Goal: Information Seeking & Learning: Learn about a topic

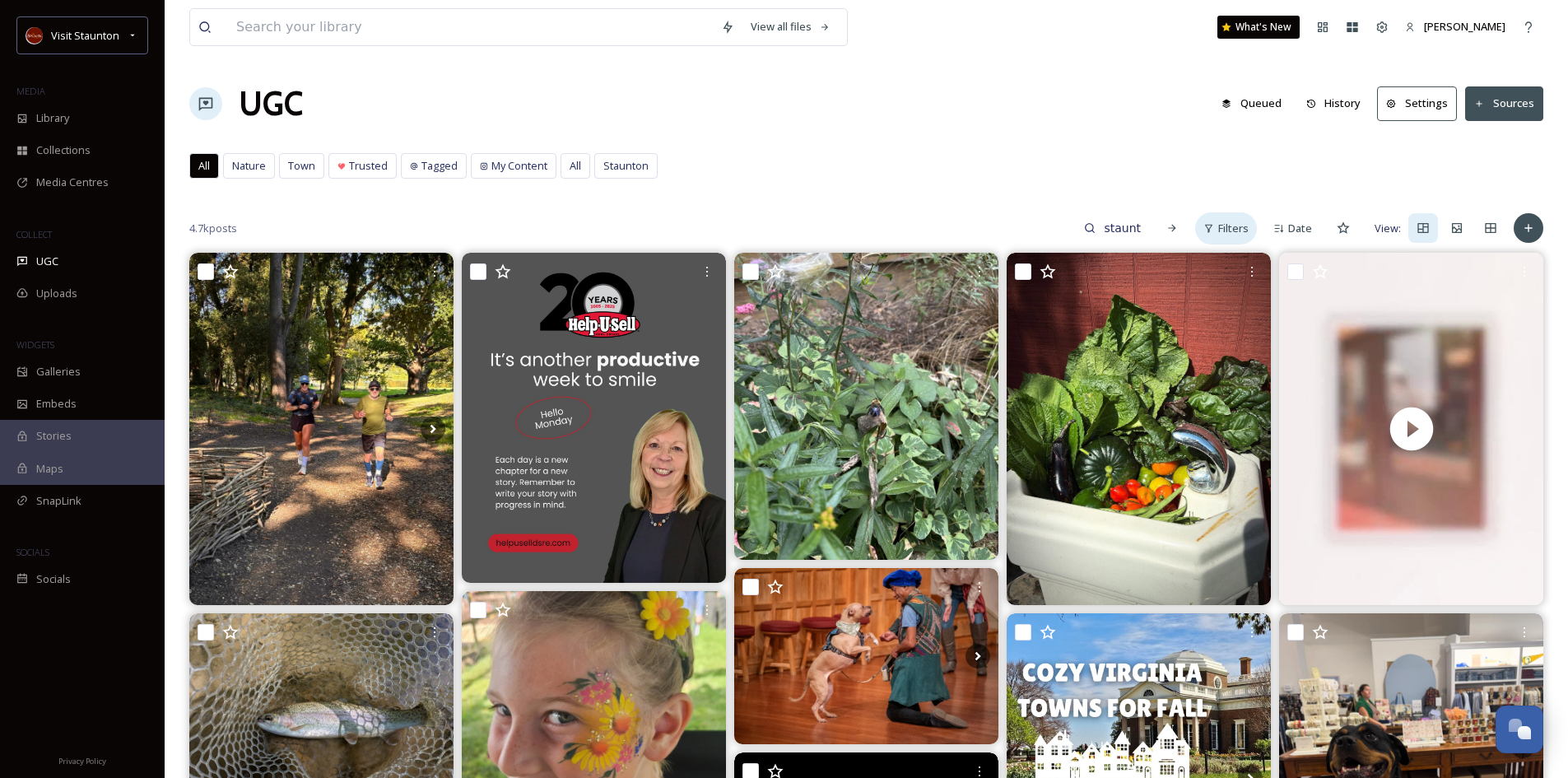
click at [1221, 227] on span "Filters" at bounding box center [1233, 228] width 31 height 16
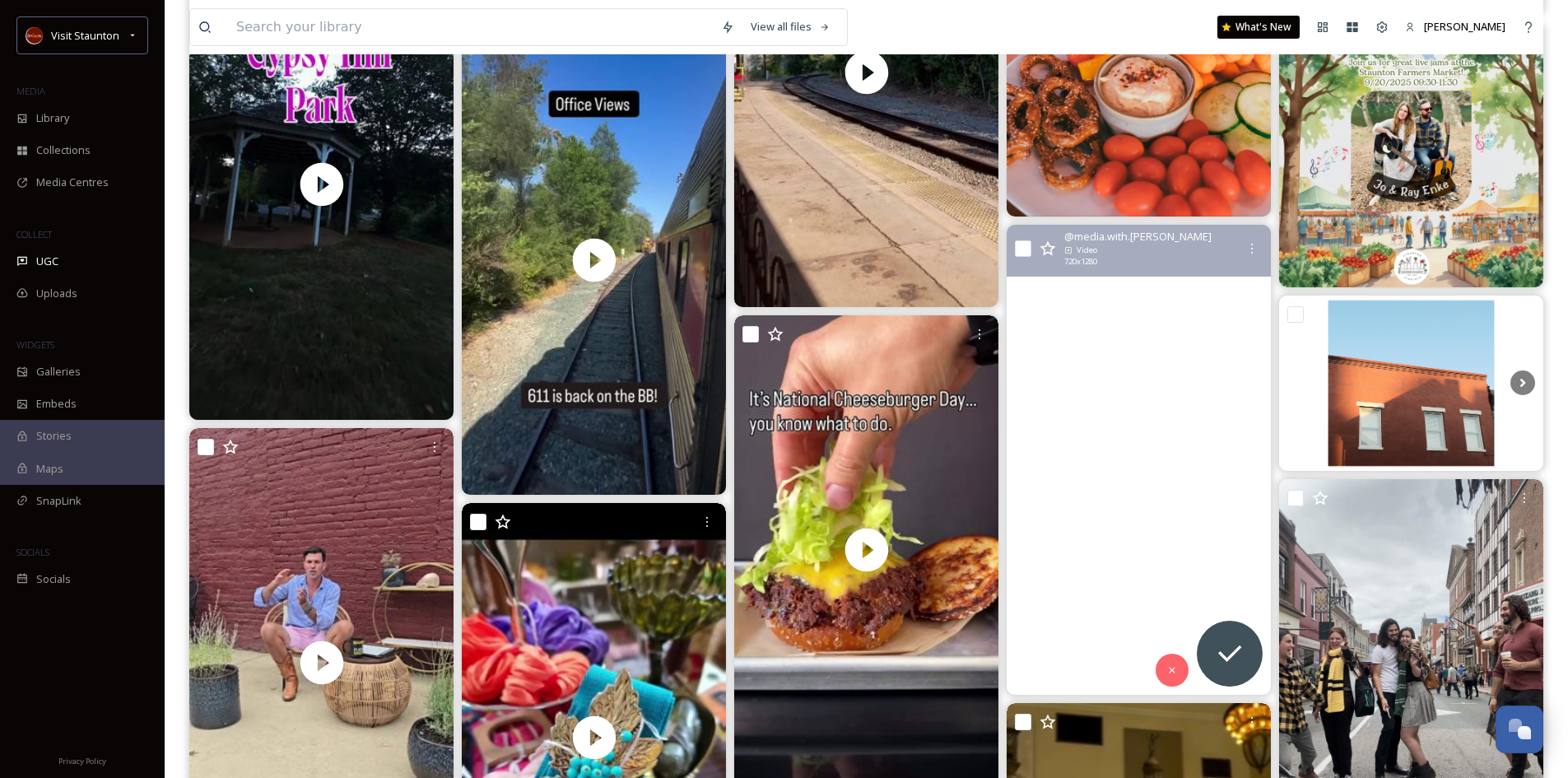
scroll to position [1894, 0]
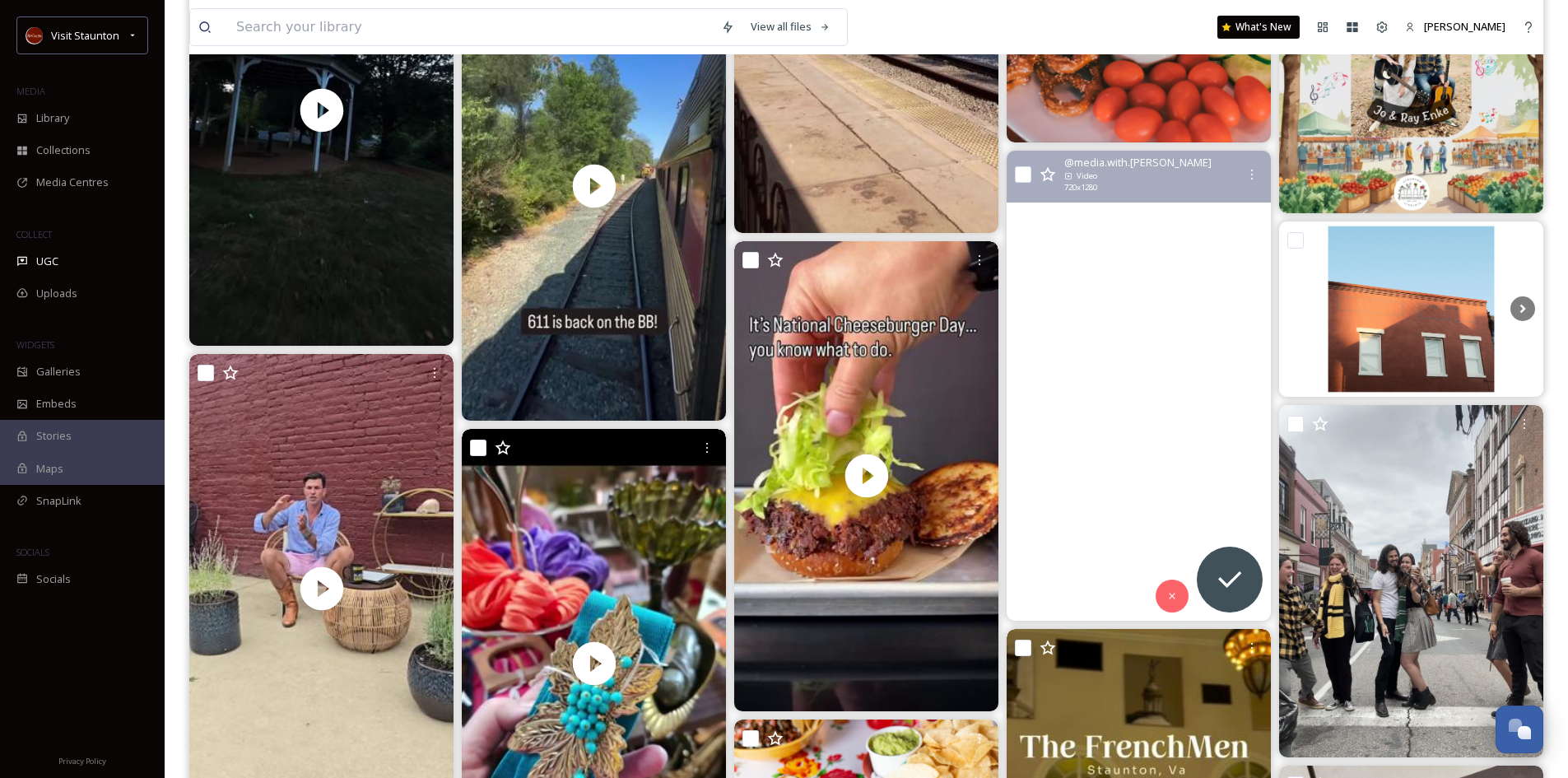
click at [1093, 446] on video "🌿✨ The Garden of Eden turned into a runway last night at theboxstaunton — and y…" at bounding box center [1139, 386] width 264 height 471
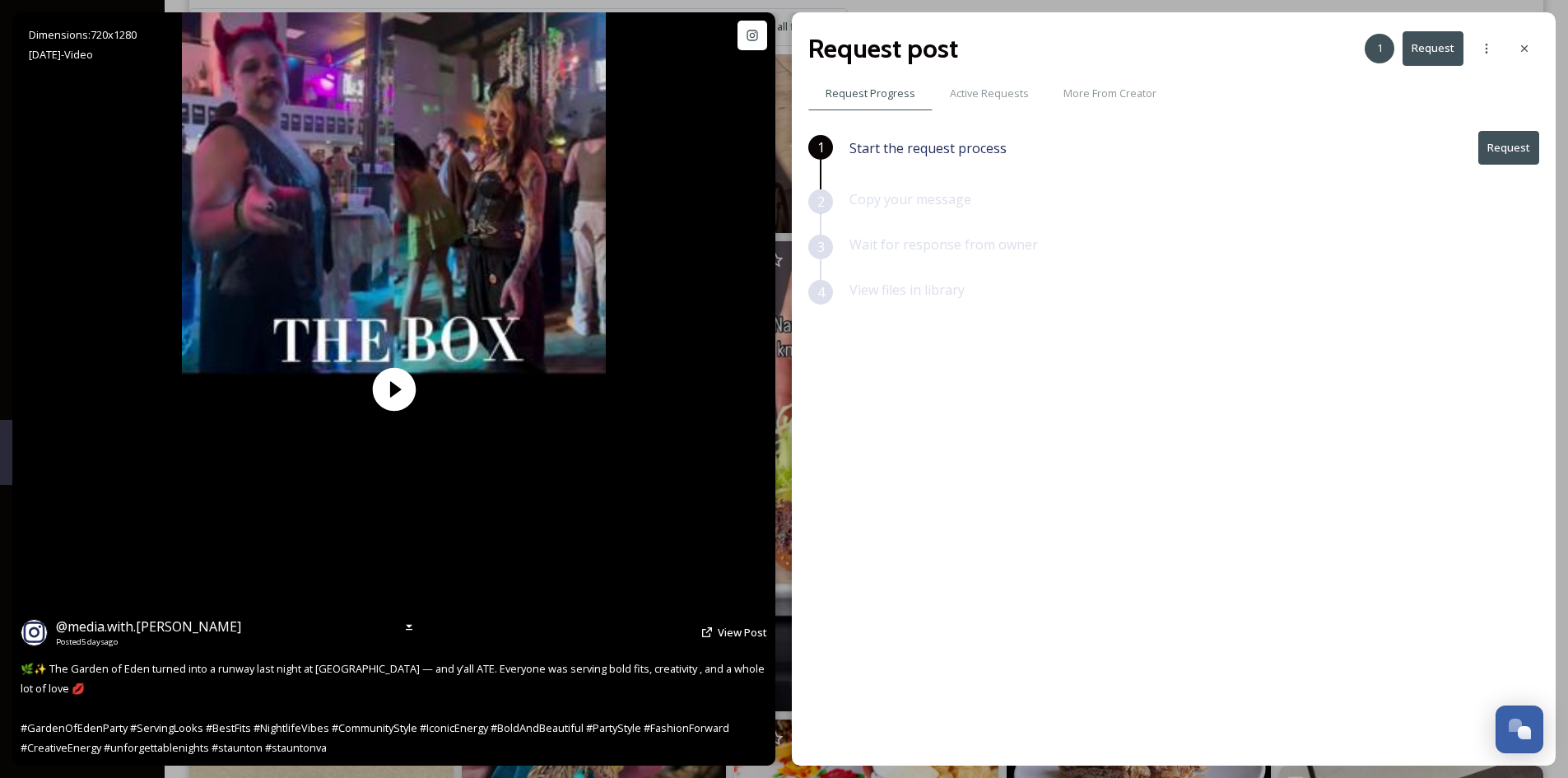
click at [155, 511] on div "Dimensions: 720 x [DATE] - Video @ media.with.[PERSON_NAME] Posted [DATE] View …" at bounding box center [393, 389] width 763 height 753
click at [151, 629] on span "@ media.with.[PERSON_NAME]" at bounding box center [149, 626] width 186 height 18
